Goal: Task Accomplishment & Management: Complete application form

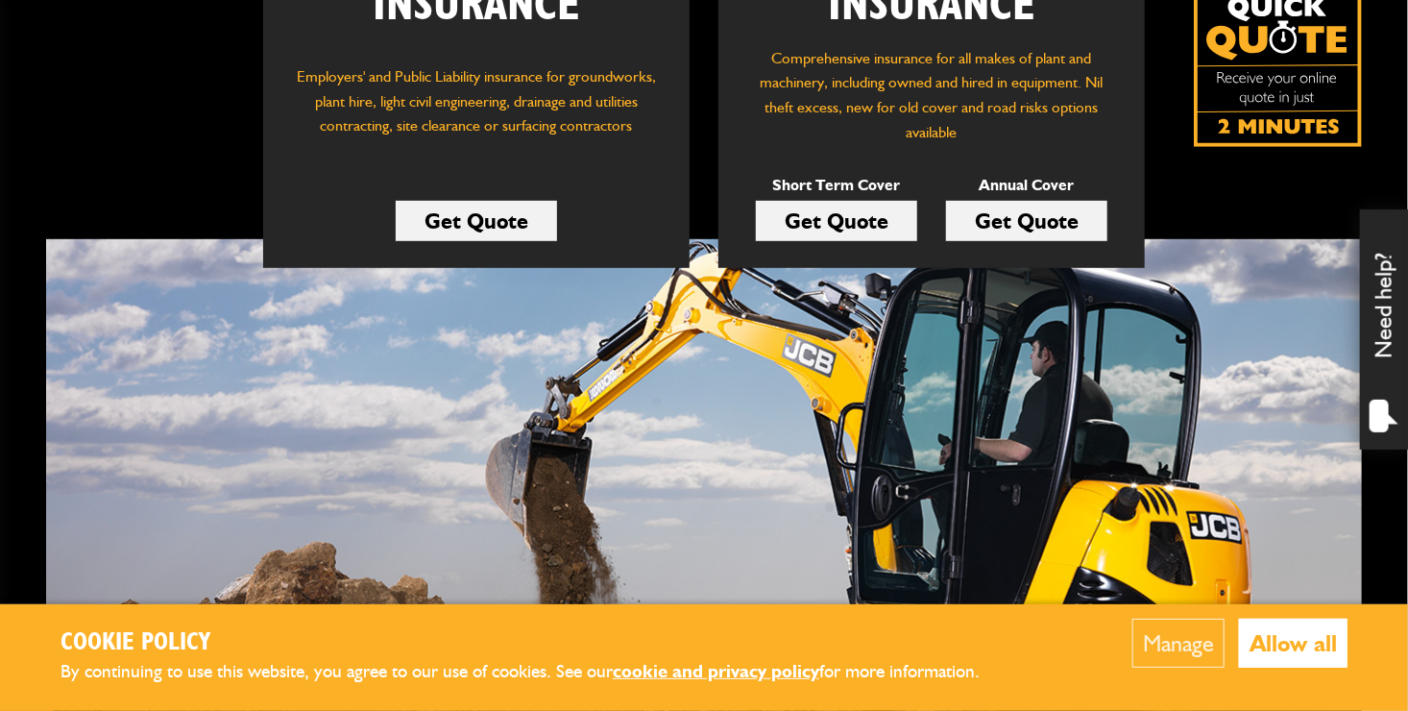
scroll to position [453, 0]
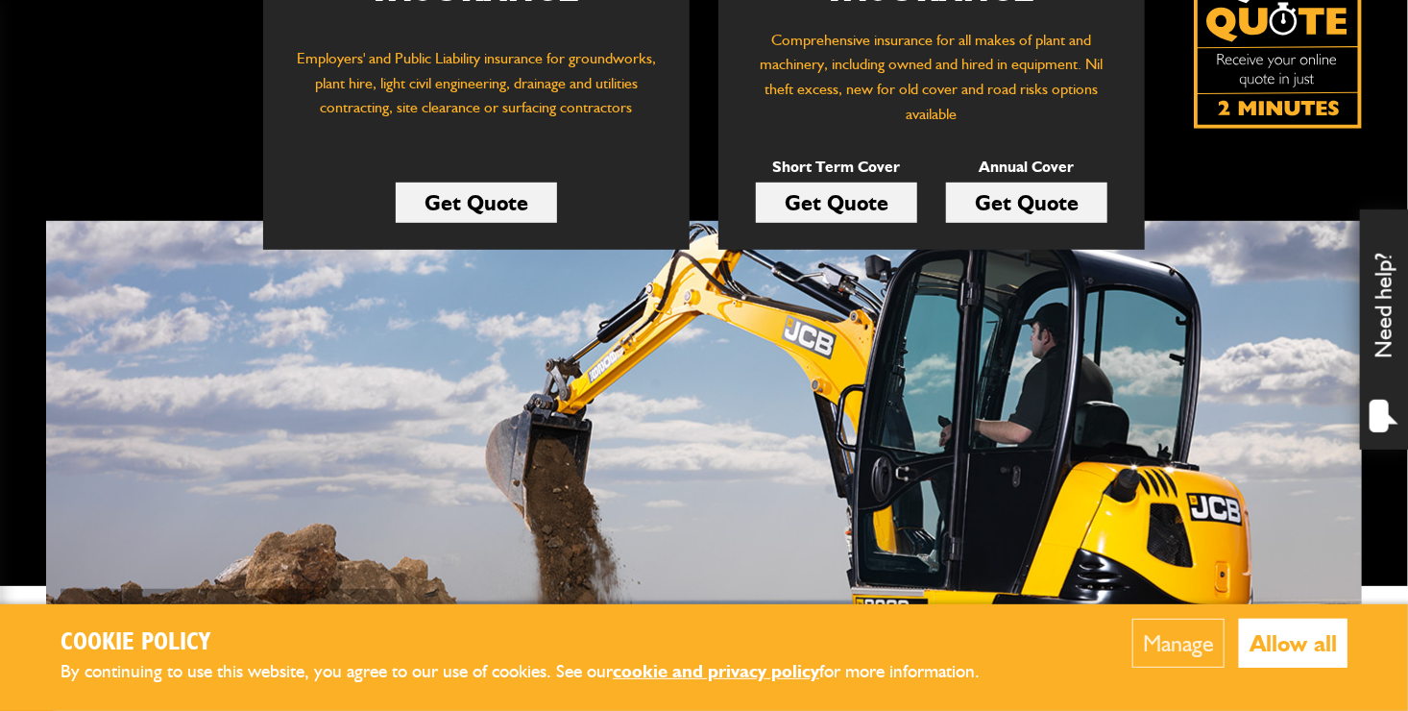
click at [1078, 207] on link "Get Quote" at bounding box center [1026, 202] width 161 height 40
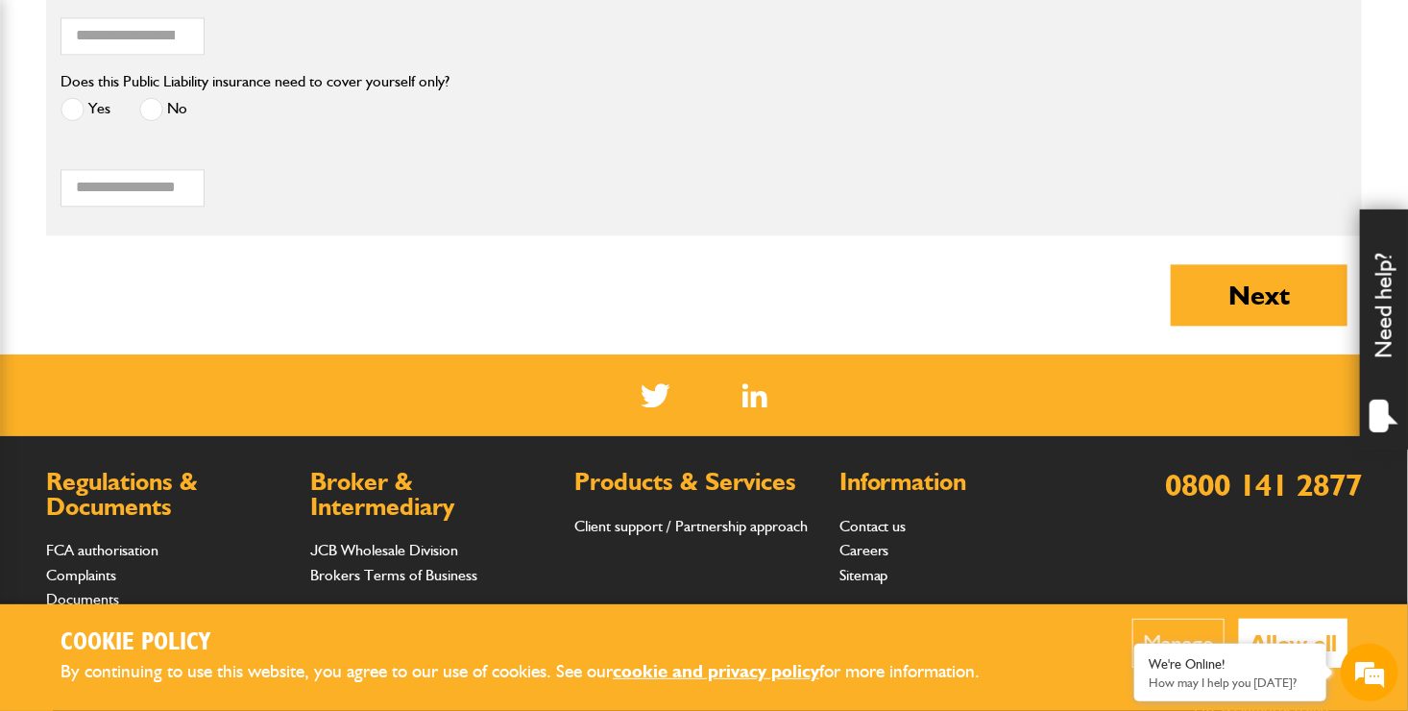
scroll to position [2075, 0]
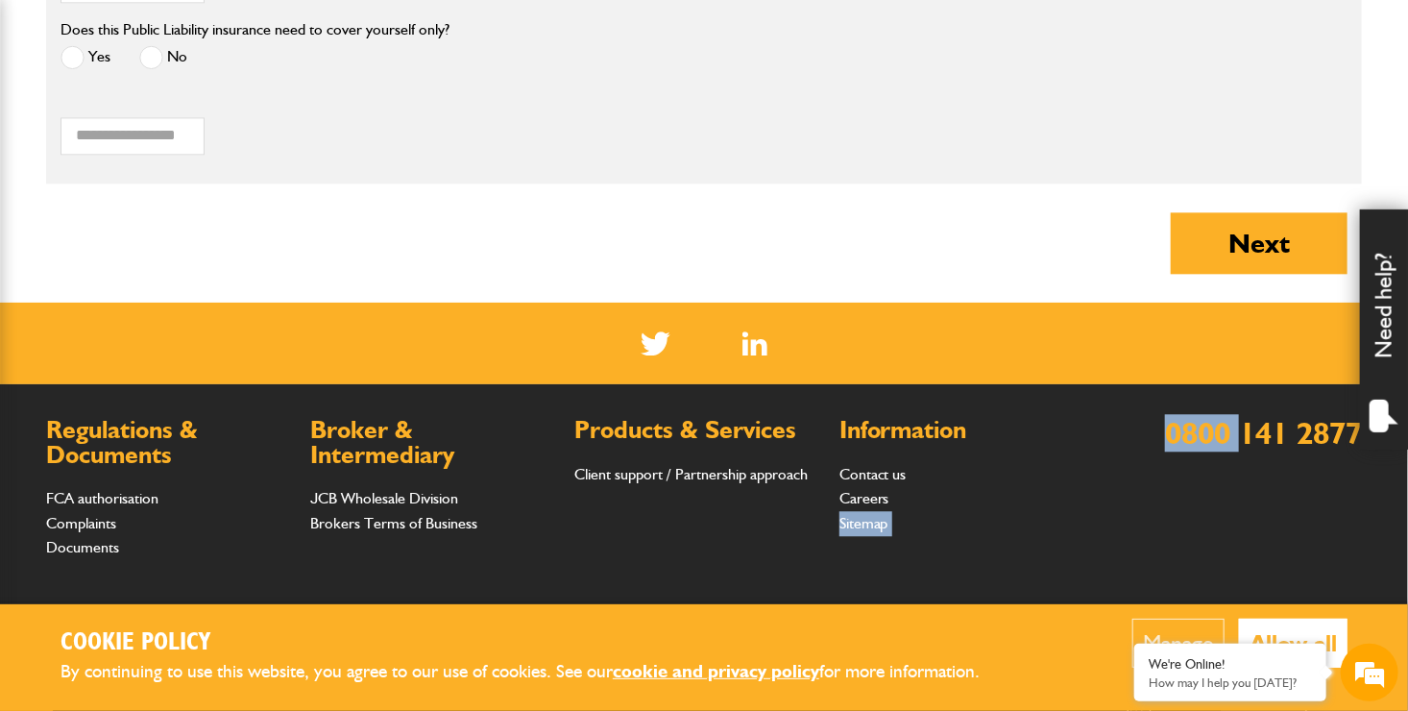
drag, startPoint x: 1234, startPoint y: 503, endPoint x: 1088, endPoint y: 510, distance: 146.1
click at [1088, 510] on div "Regulations & Documents FCA authorisation Complaints Documents Broker & Interme…" at bounding box center [704, 503] width 1316 height 171
drag, startPoint x: 1088, startPoint y: 510, endPoint x: 1320, endPoint y: 441, distance: 241.6
click at [1320, 441] on link "0800 141 2877" at bounding box center [1263, 432] width 197 height 37
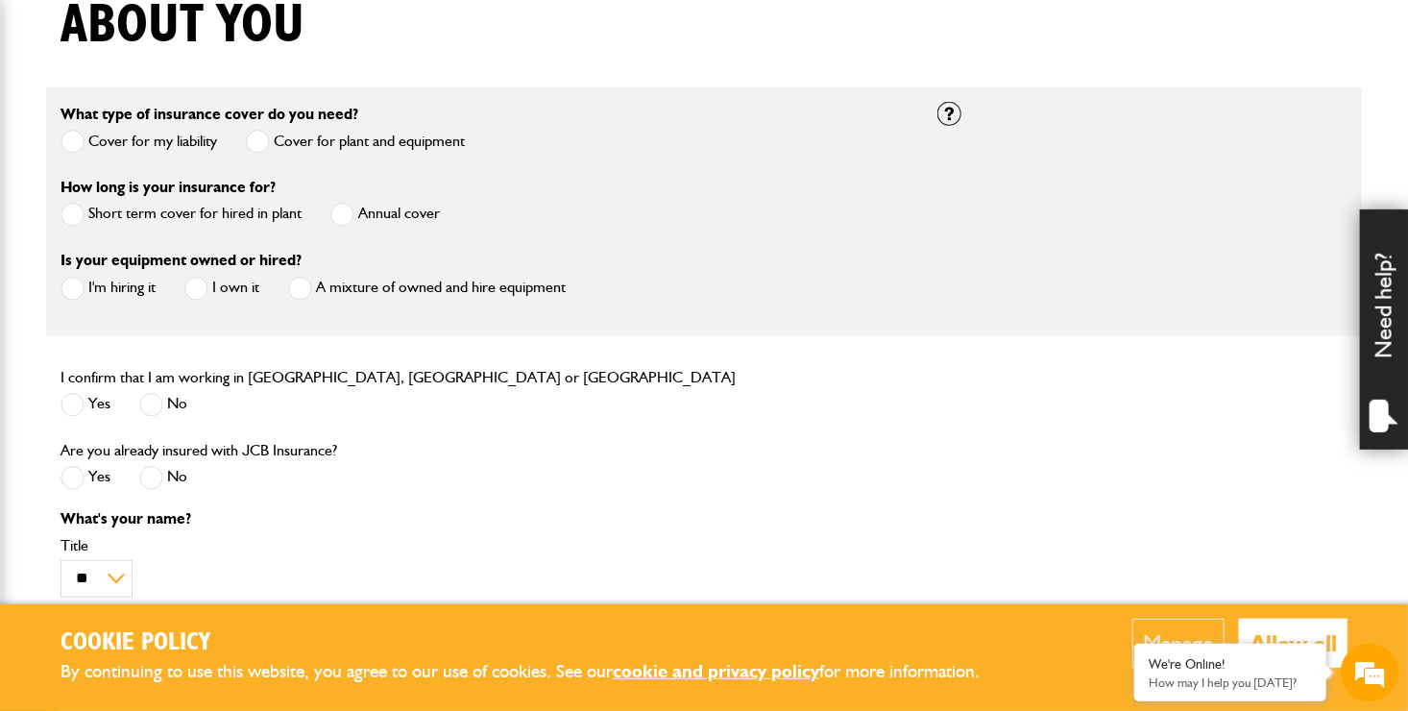
scroll to position [462, 0]
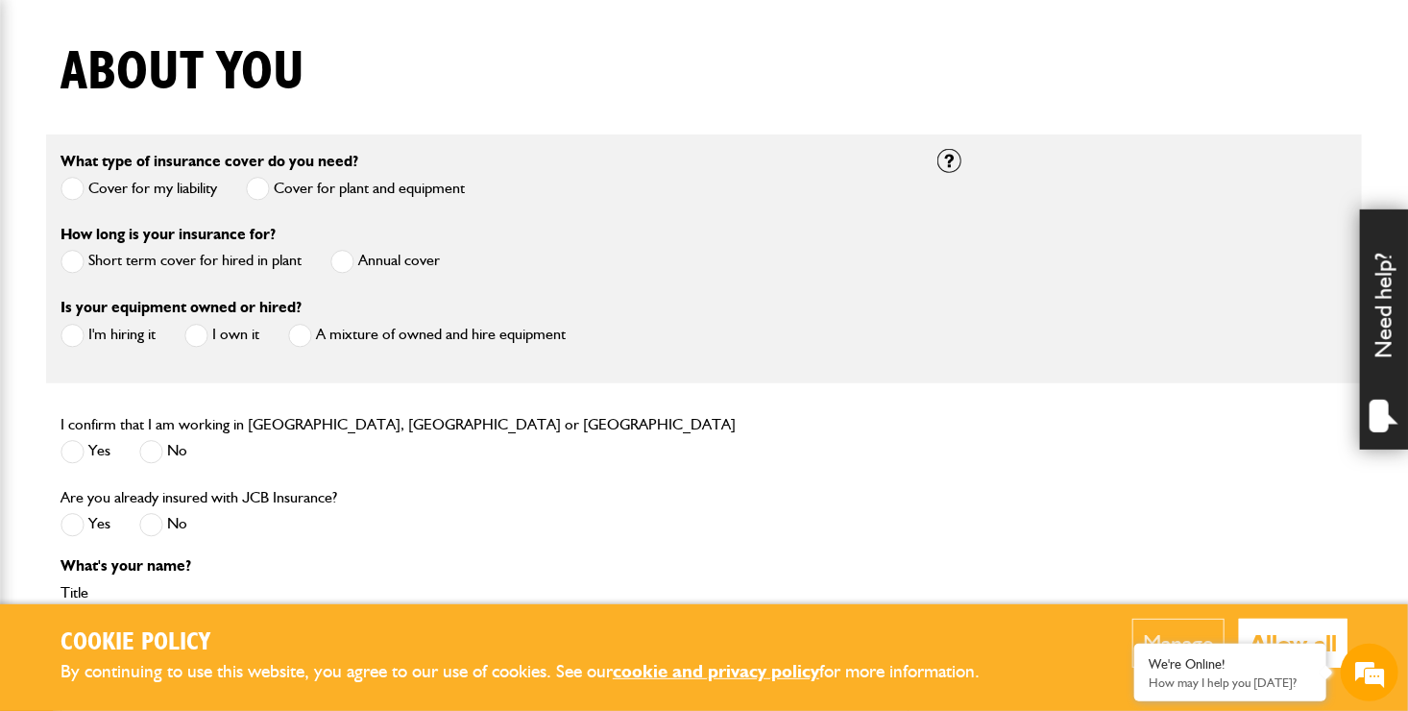
click at [344, 263] on span at bounding box center [342, 262] width 24 height 24
click at [201, 341] on span at bounding box center [196, 336] width 24 height 24
click at [74, 457] on span at bounding box center [73, 452] width 24 height 24
click at [70, 520] on span at bounding box center [73, 525] width 24 height 24
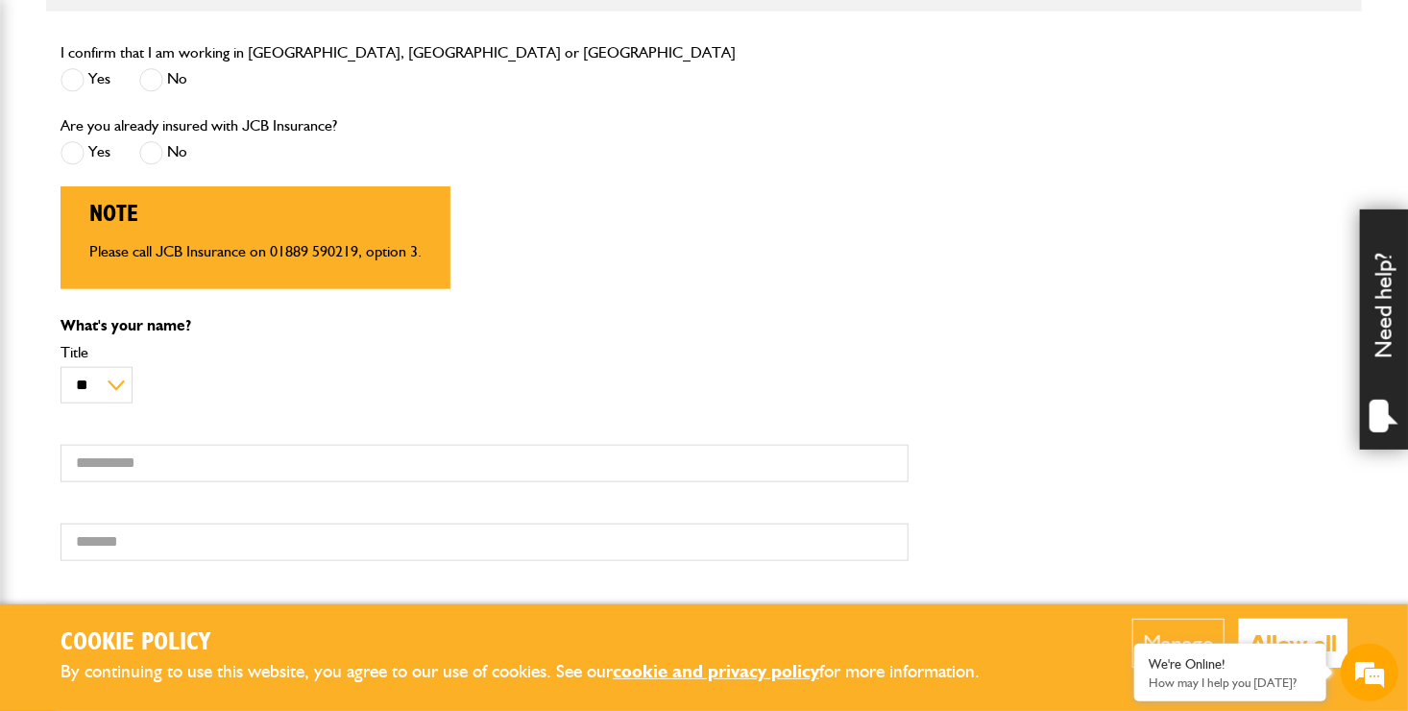
scroll to position [847, 0]
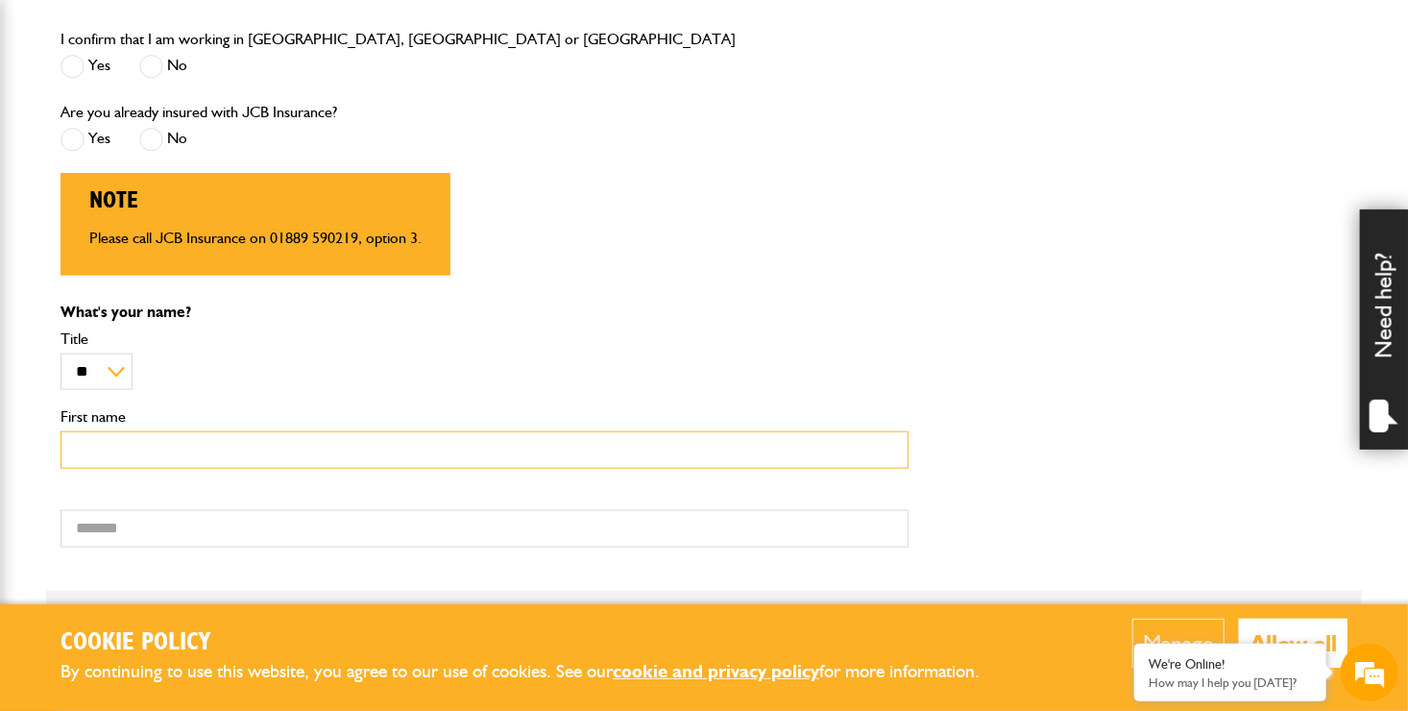
click at [127, 464] on input "First name" at bounding box center [485, 449] width 848 height 37
type input "*******"
type input "*********"
type input "**********"
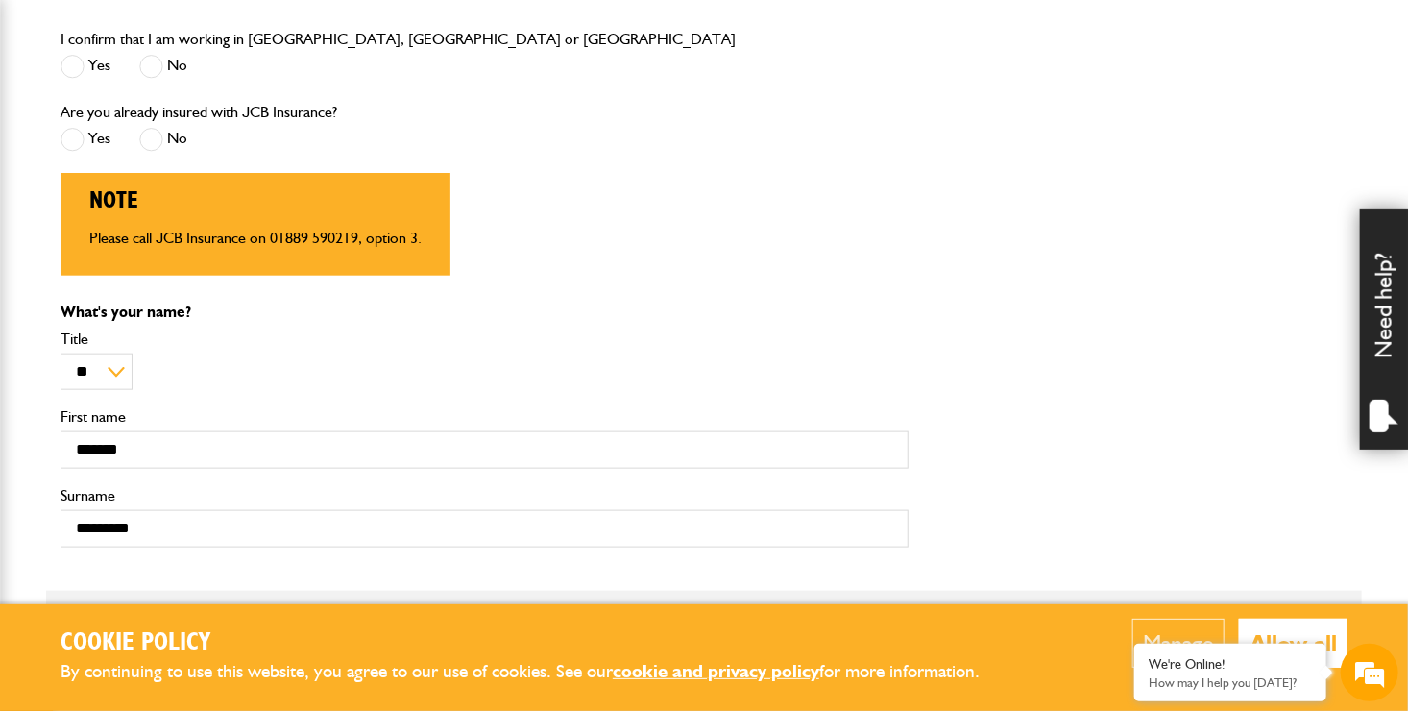
type input "**********"
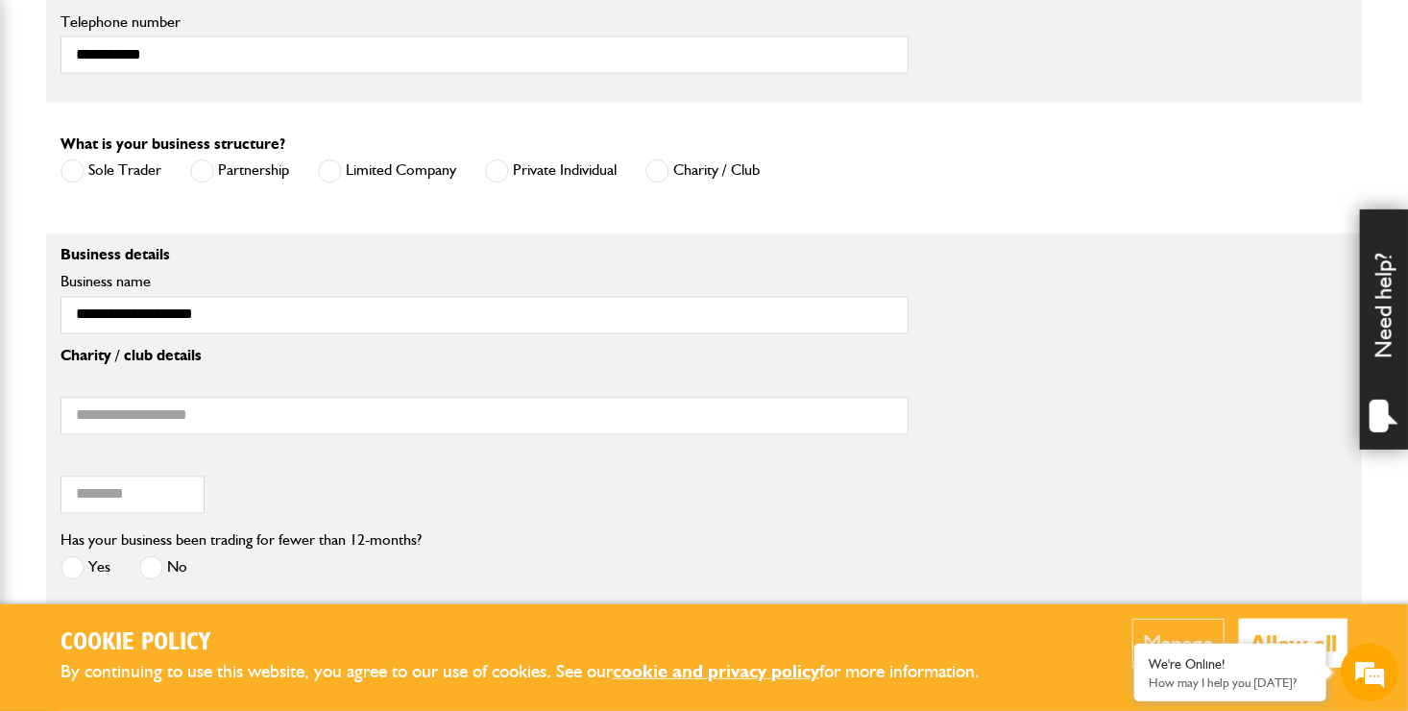
scroll to position [1560, 0]
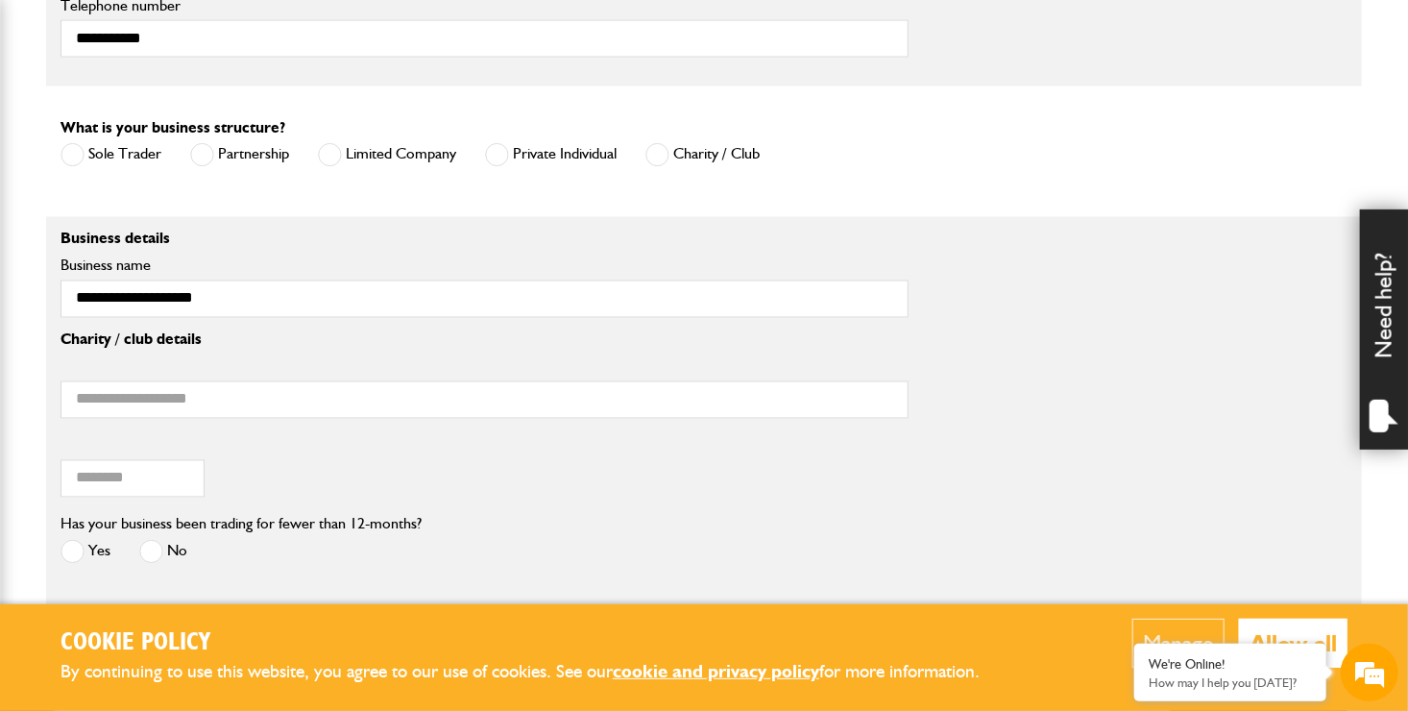
click at [332, 162] on span at bounding box center [330, 155] width 24 height 24
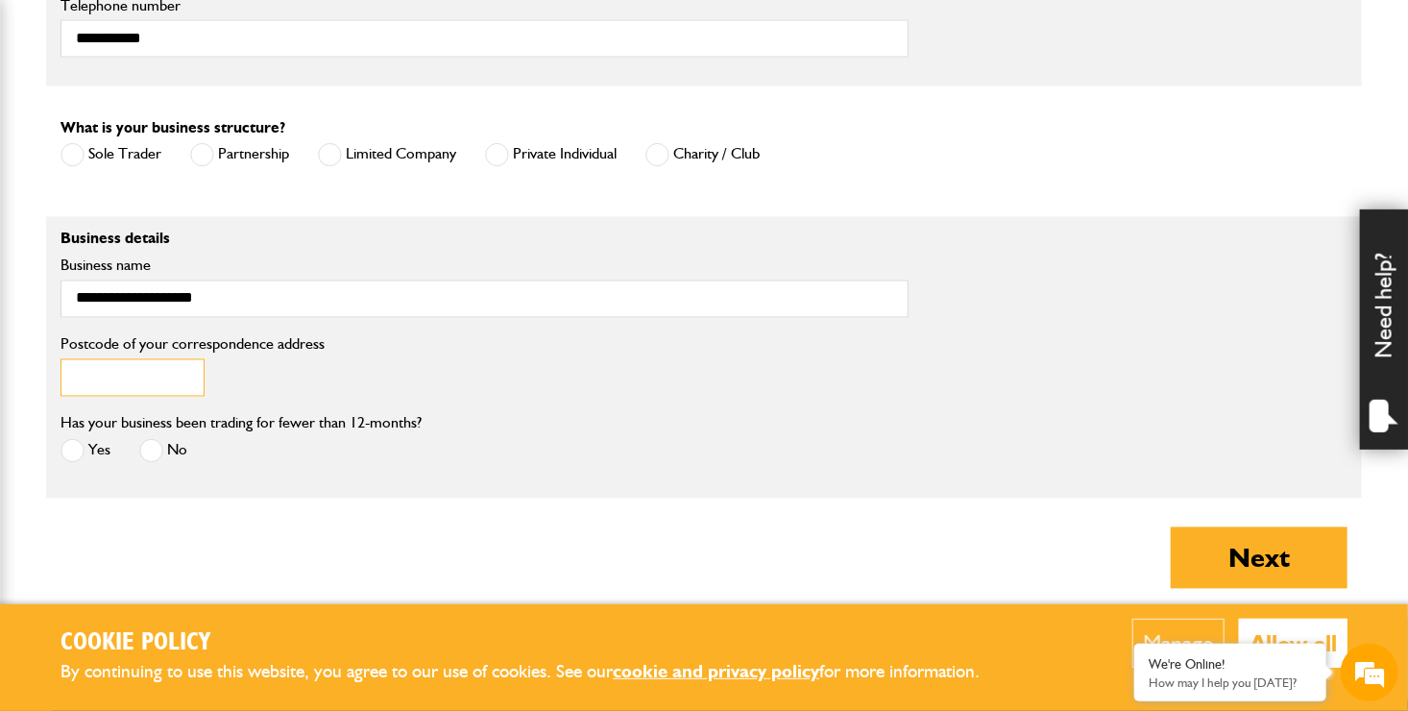
click at [158, 378] on input "Postcode of your correspondence address" at bounding box center [133, 377] width 144 height 37
click at [159, 381] on input "*" at bounding box center [133, 377] width 144 height 37
type input "******"
click at [89, 453] on label "Yes" at bounding box center [86, 451] width 50 height 24
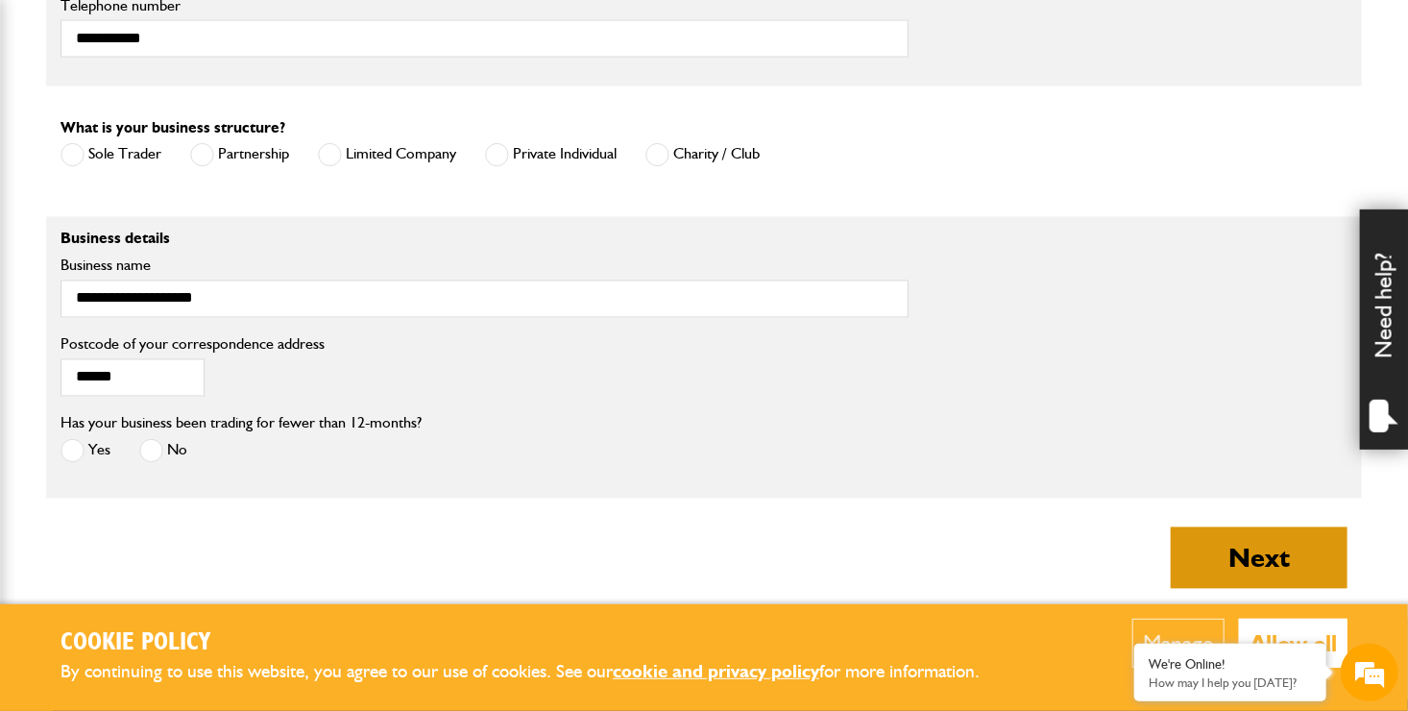
click at [1223, 574] on button "Next" at bounding box center [1259, 557] width 177 height 61
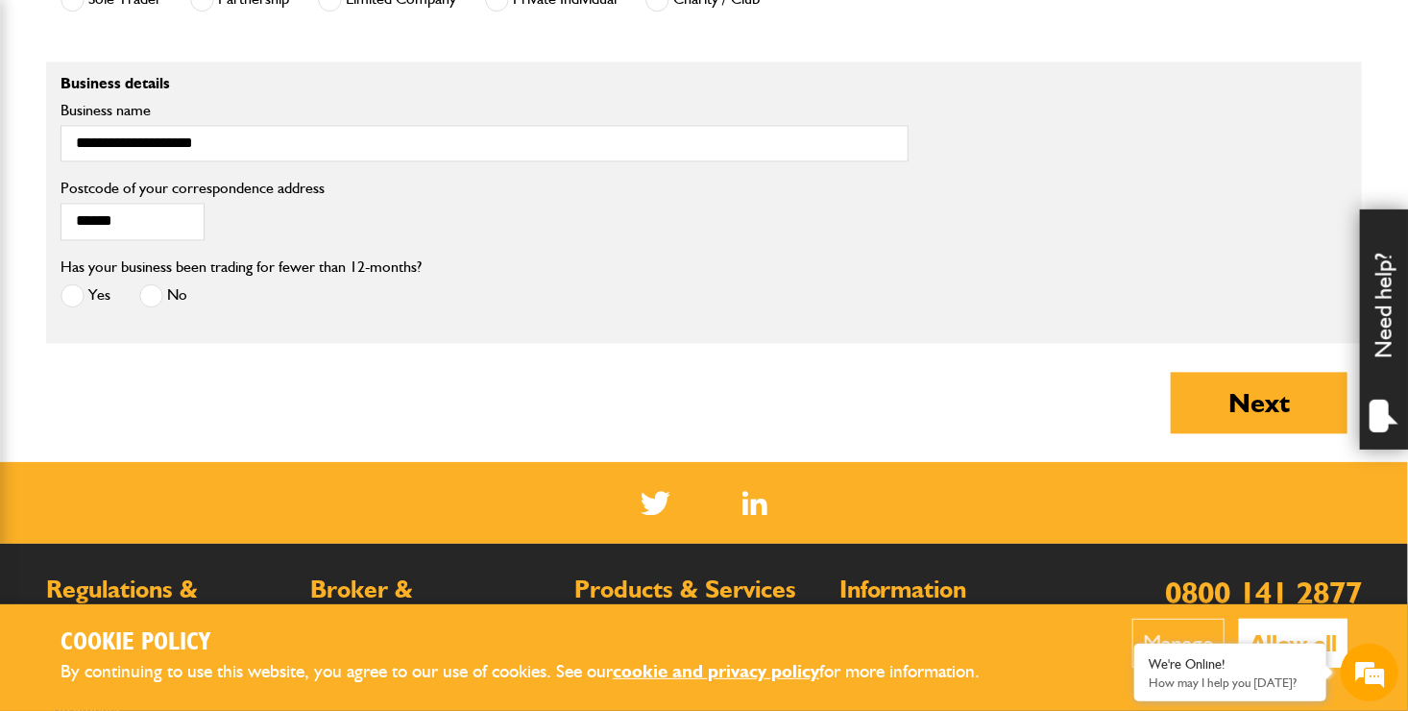
scroll to position [1868, 0]
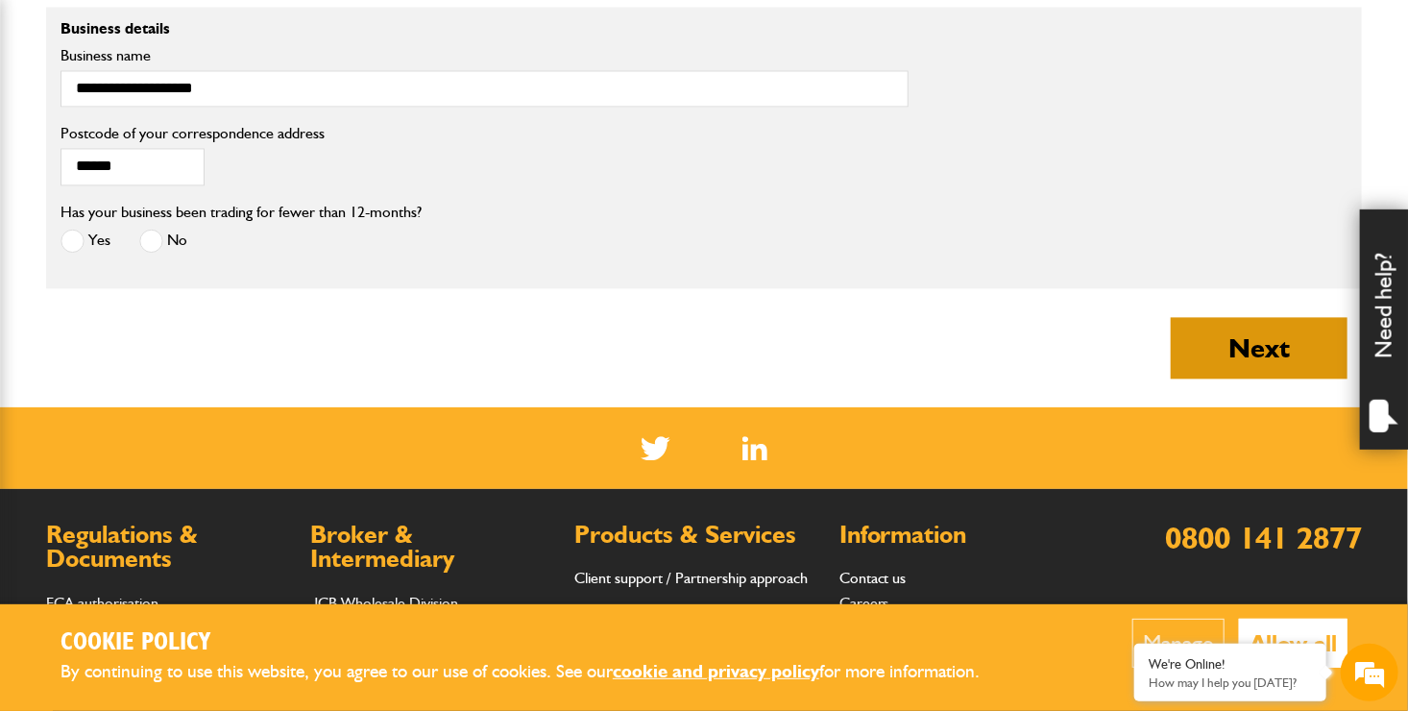
click at [1280, 365] on button "Next" at bounding box center [1259, 347] width 177 height 61
